Goal: Task Accomplishment & Management: Manage account settings

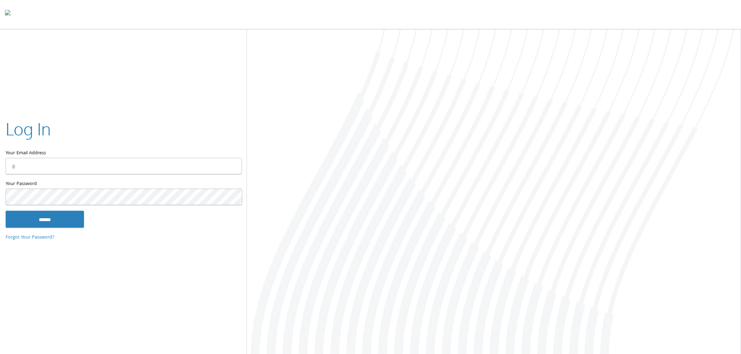
type input "**********"
click at [64, 222] on input "******" at bounding box center [45, 219] width 78 height 17
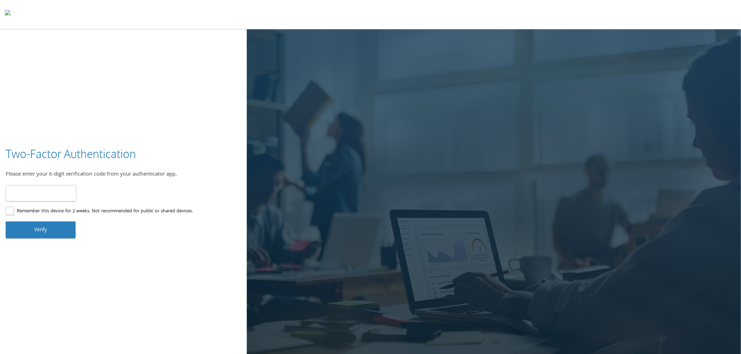
type input "******"
